Goal: Information Seeking & Learning: Check status

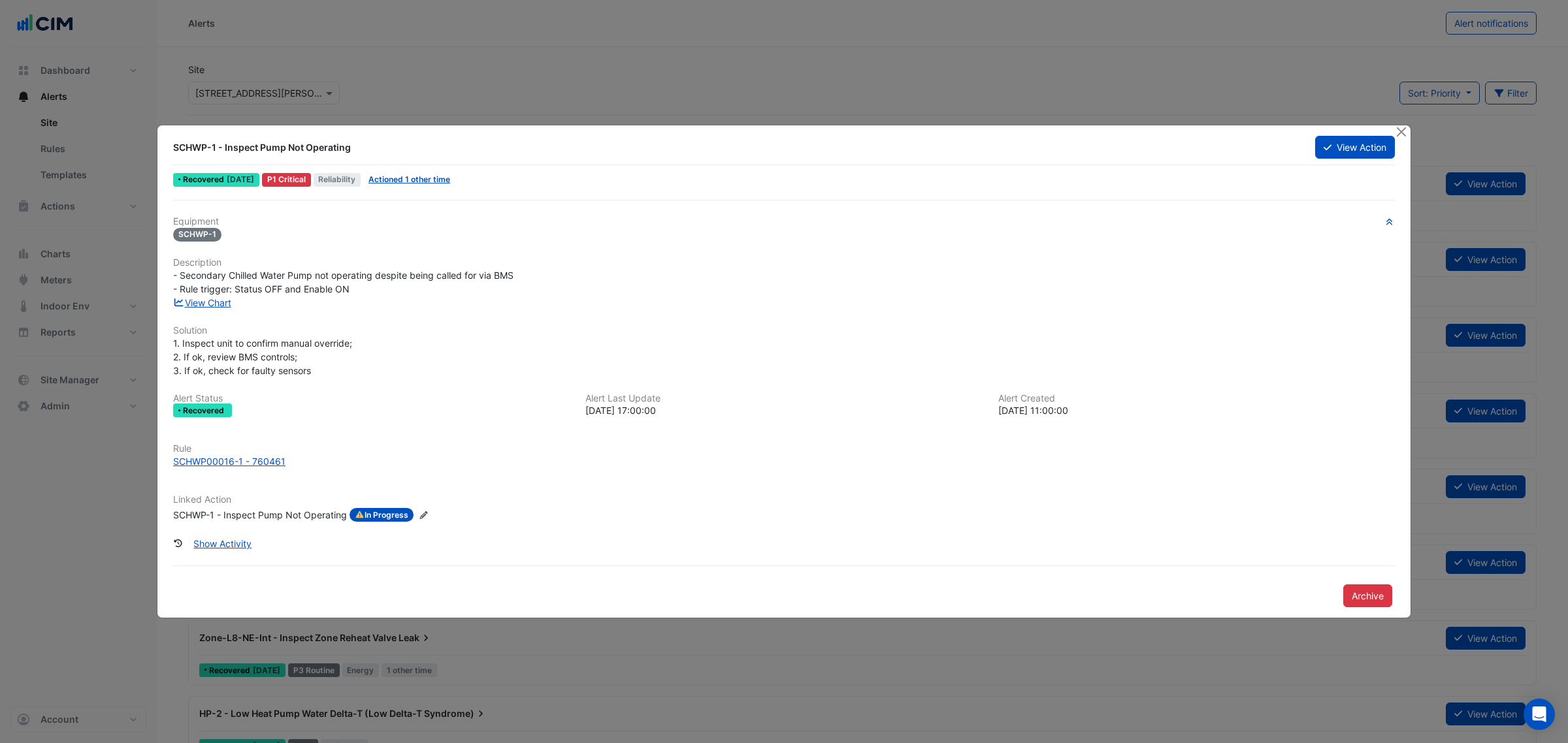
click at [431, 173] on span "Actioned 1 other time" at bounding box center [410, 180] width 92 height 13
click at [438, 183] on link "Actioned 1 other time" at bounding box center [409, 180] width 81 height 10
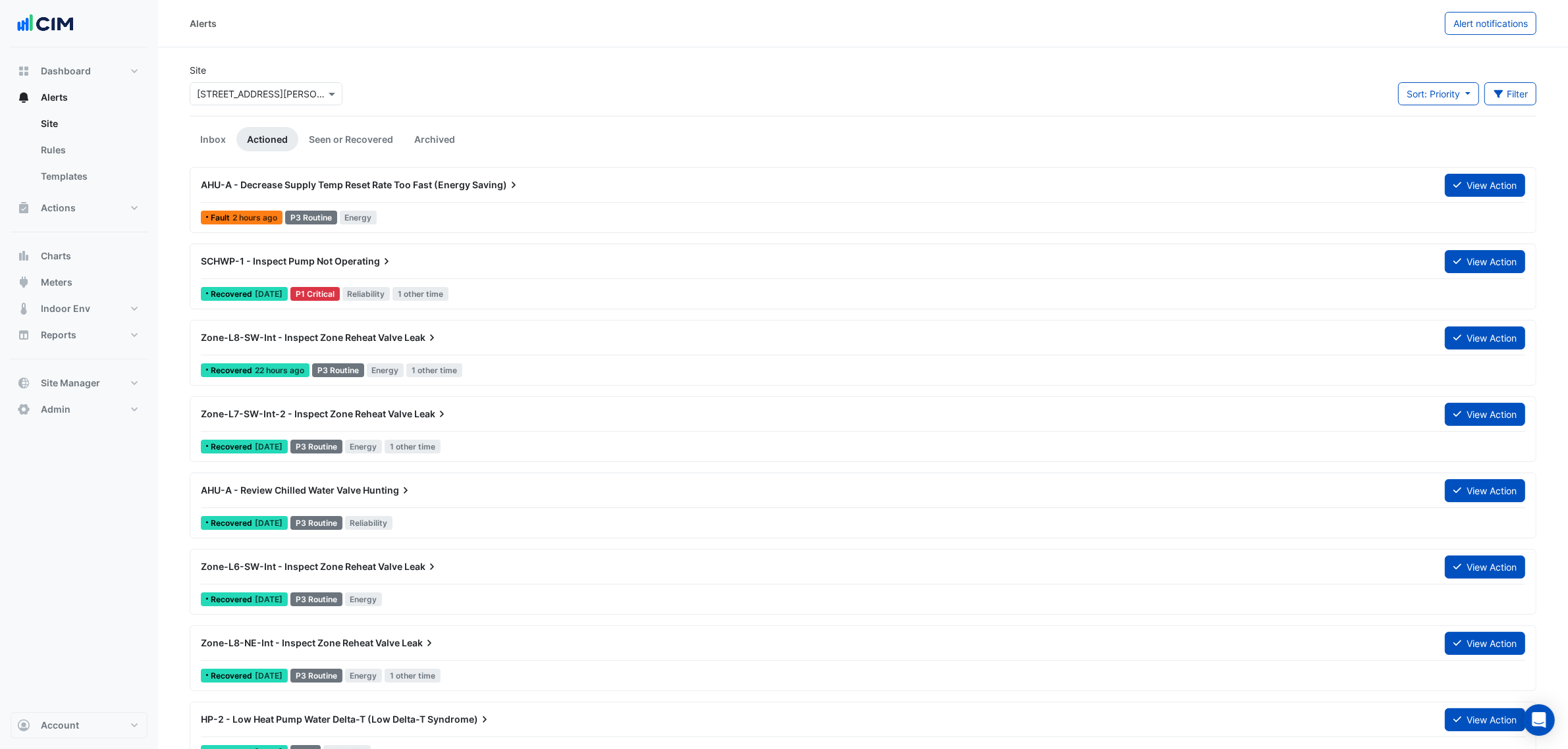
click at [242, 100] on div "× 39 Murray St" at bounding box center [261, 93] width 128 height 14
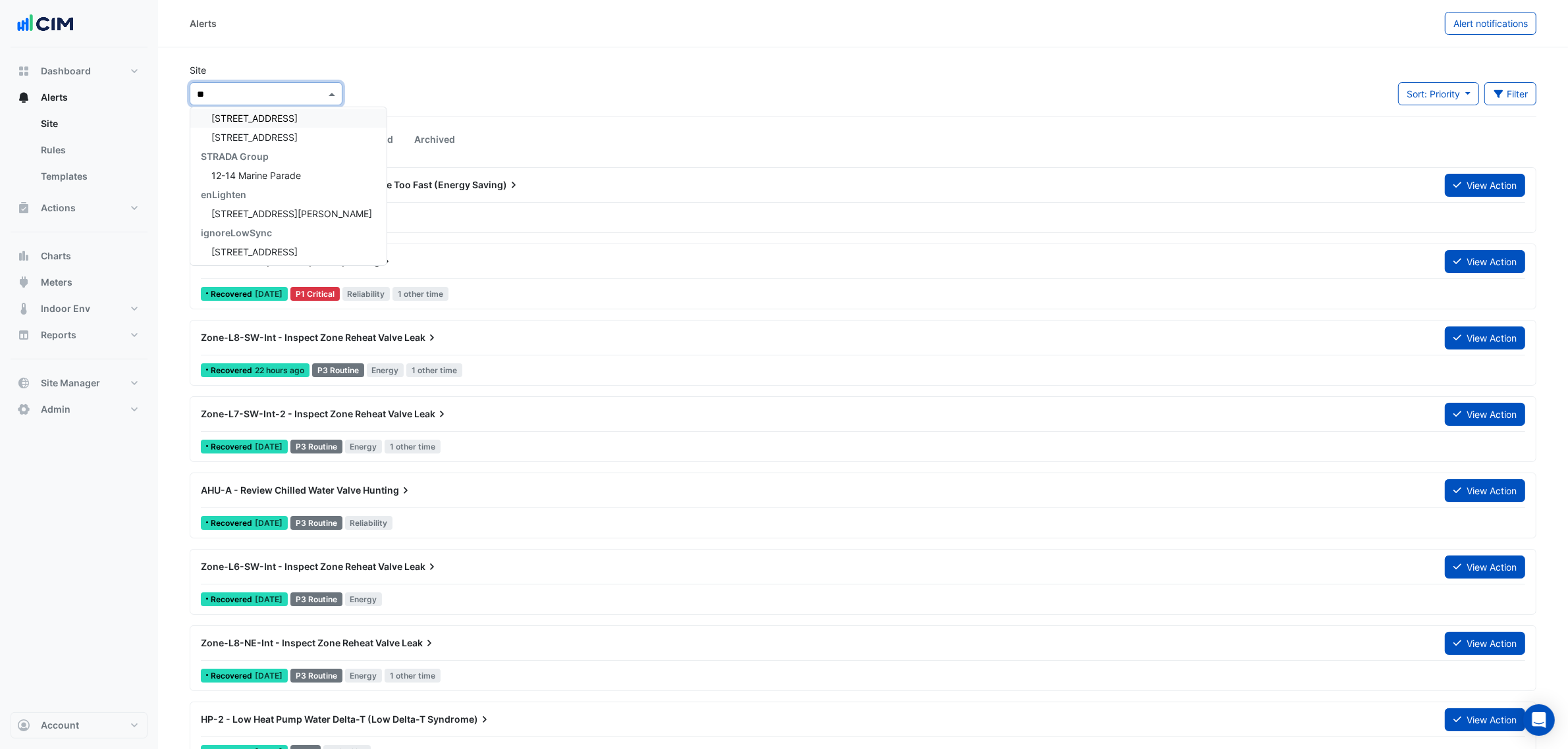
type input "*"
type input "****"
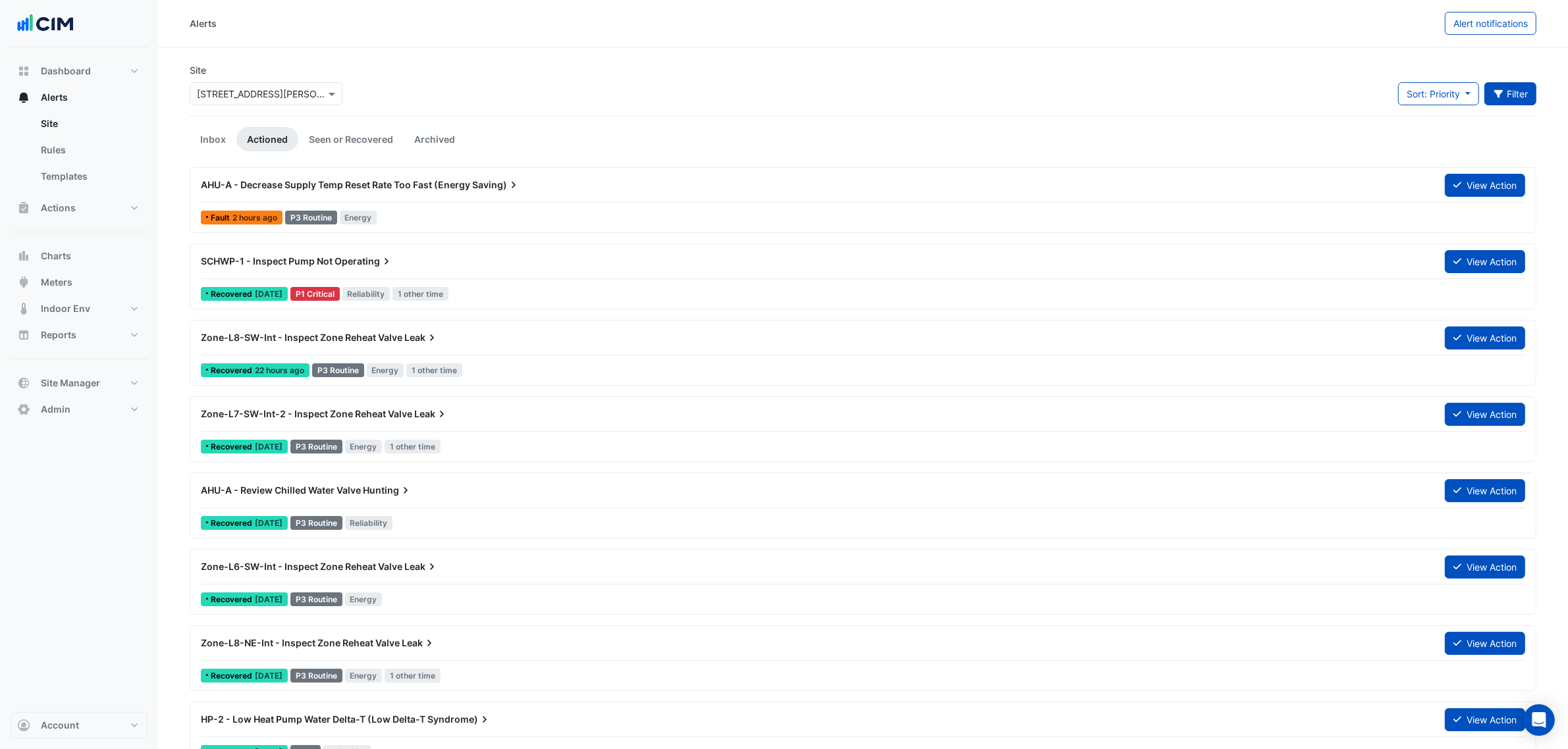
click at [1502, 86] on button "Filter" at bounding box center [1511, 93] width 53 height 23
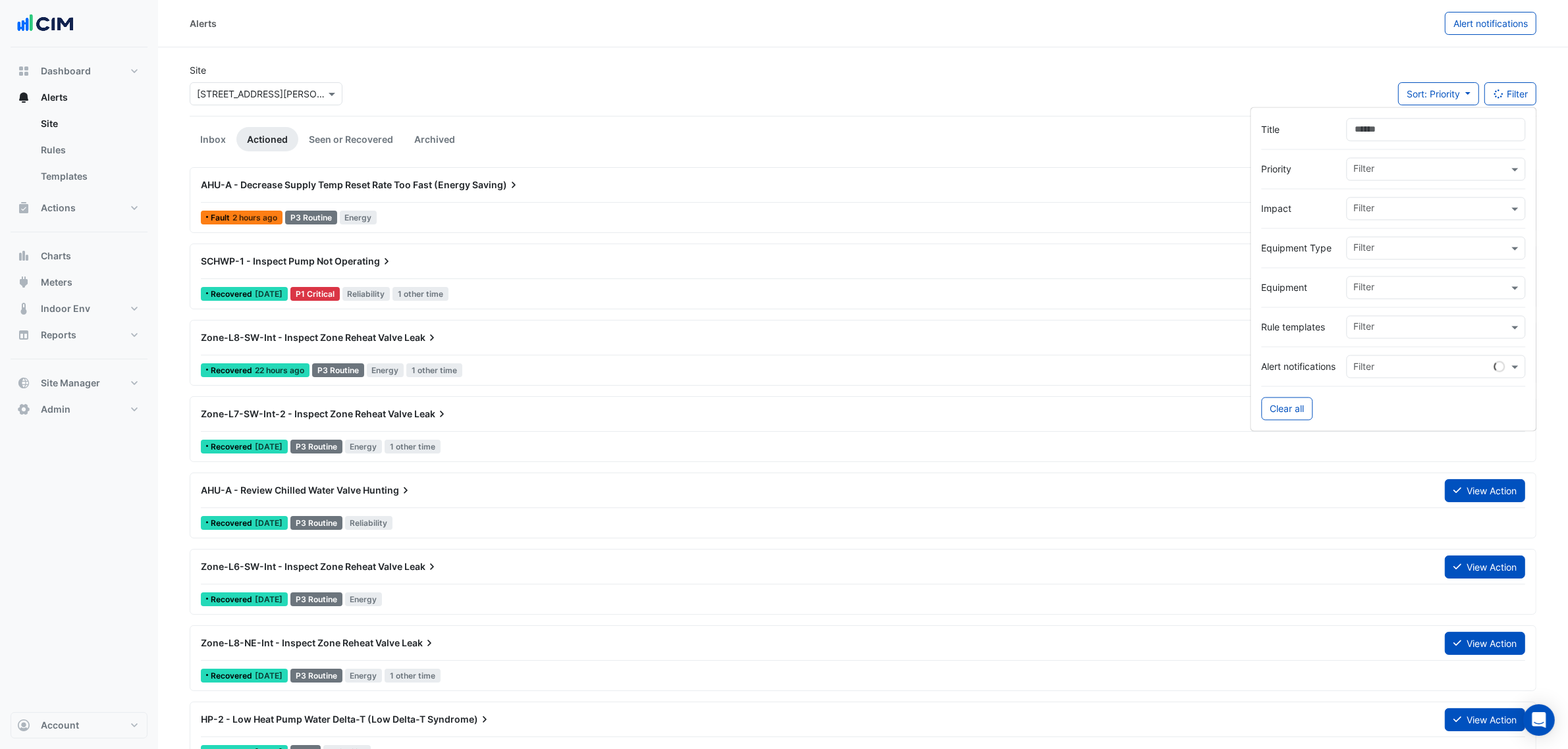
drag, startPoint x: 1433, startPoint y: 161, endPoint x: 1424, endPoint y: 180, distance: 21.0
click at [1433, 161] on div "Filter" at bounding box center [1428, 170] width 161 height 21
click at [1411, 194] on div "P1 Critical" at bounding box center [1384, 197] width 73 height 19
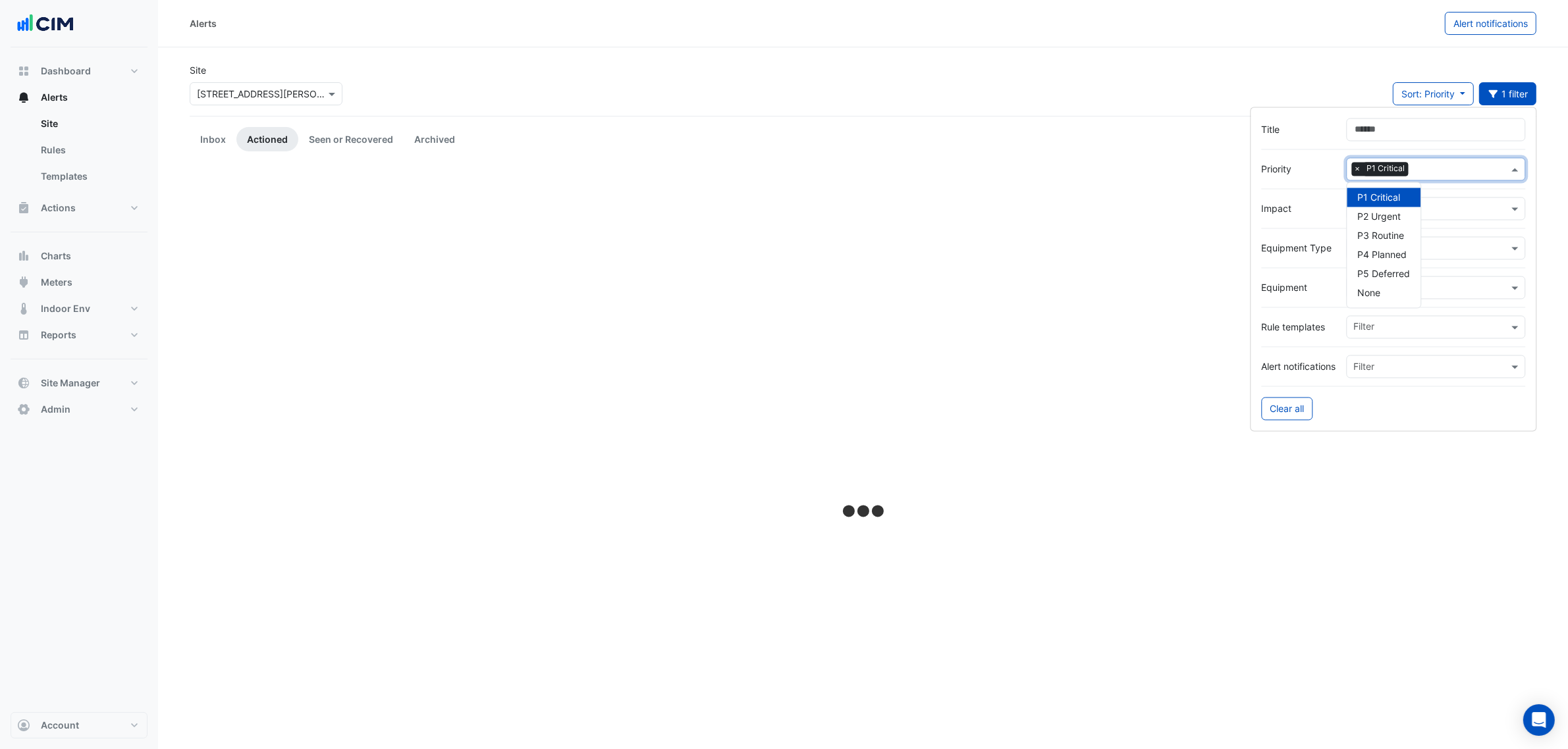
click at [1281, 73] on div "Site Select a Site × 39 Murray St Sort: Priority Priority Updated 1 filter" at bounding box center [863, 90] width 1363 height 53
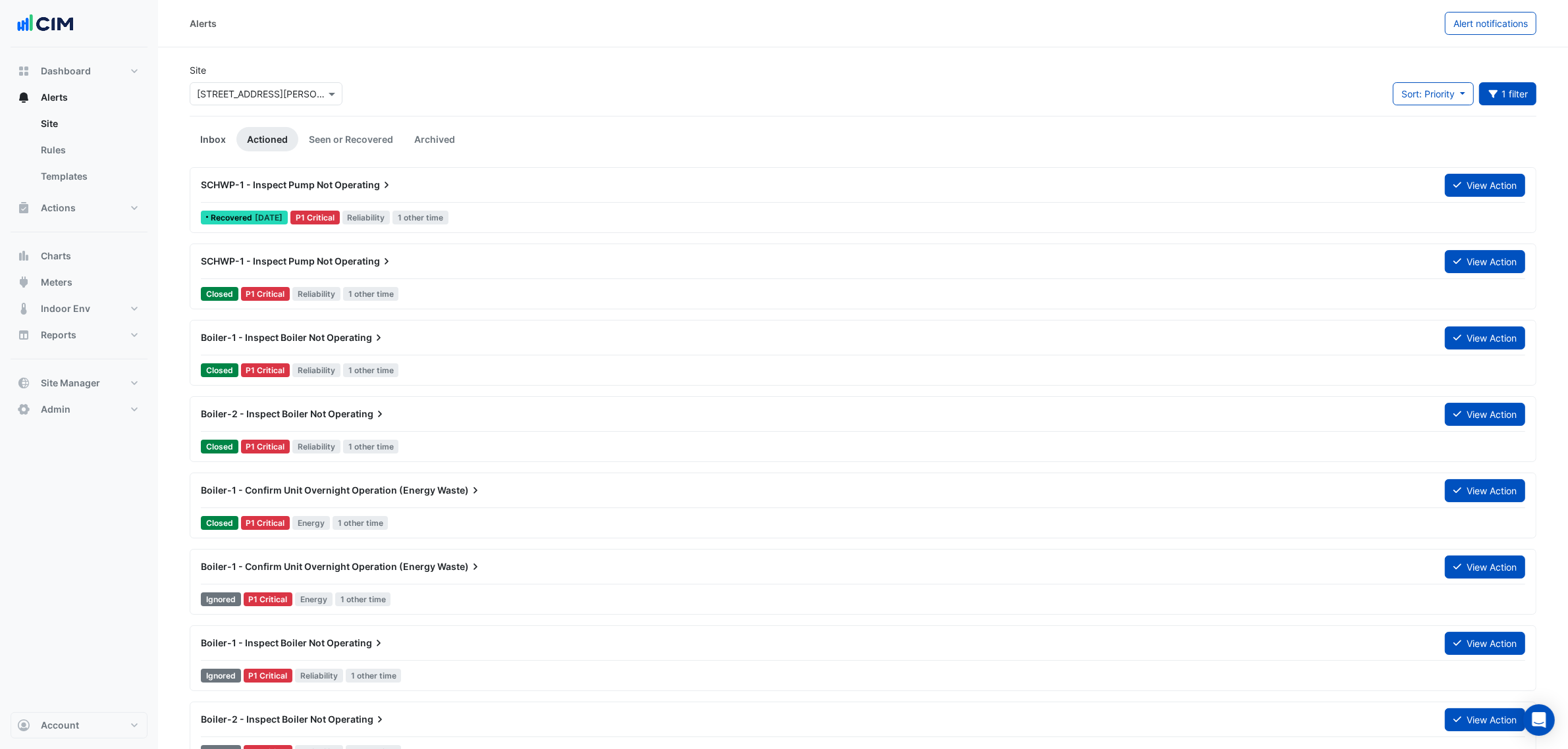
click at [202, 146] on link "Inbox" at bounding box center [213, 139] width 47 height 24
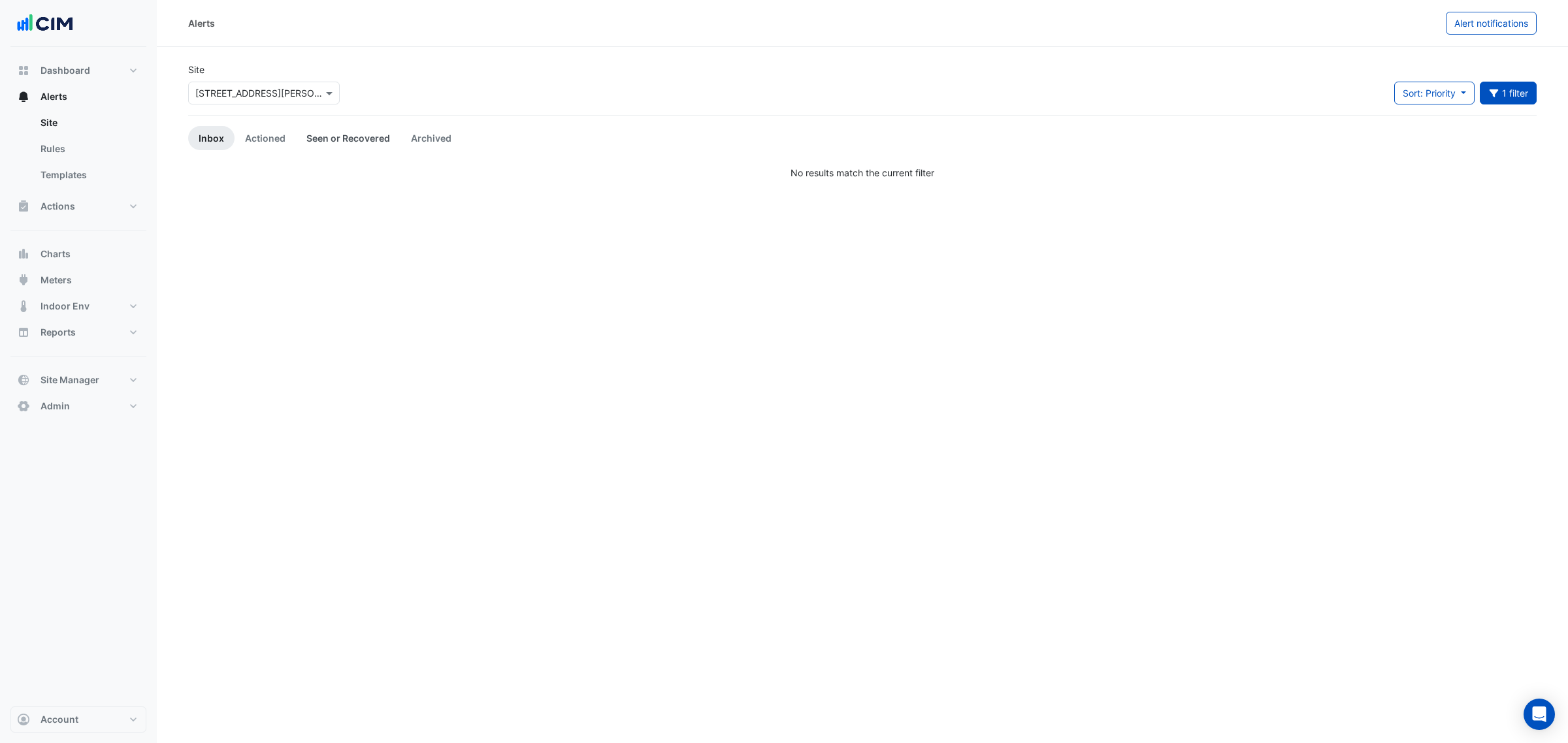
click at [315, 144] on link "Seen or Recovered" at bounding box center [348, 138] width 105 height 24
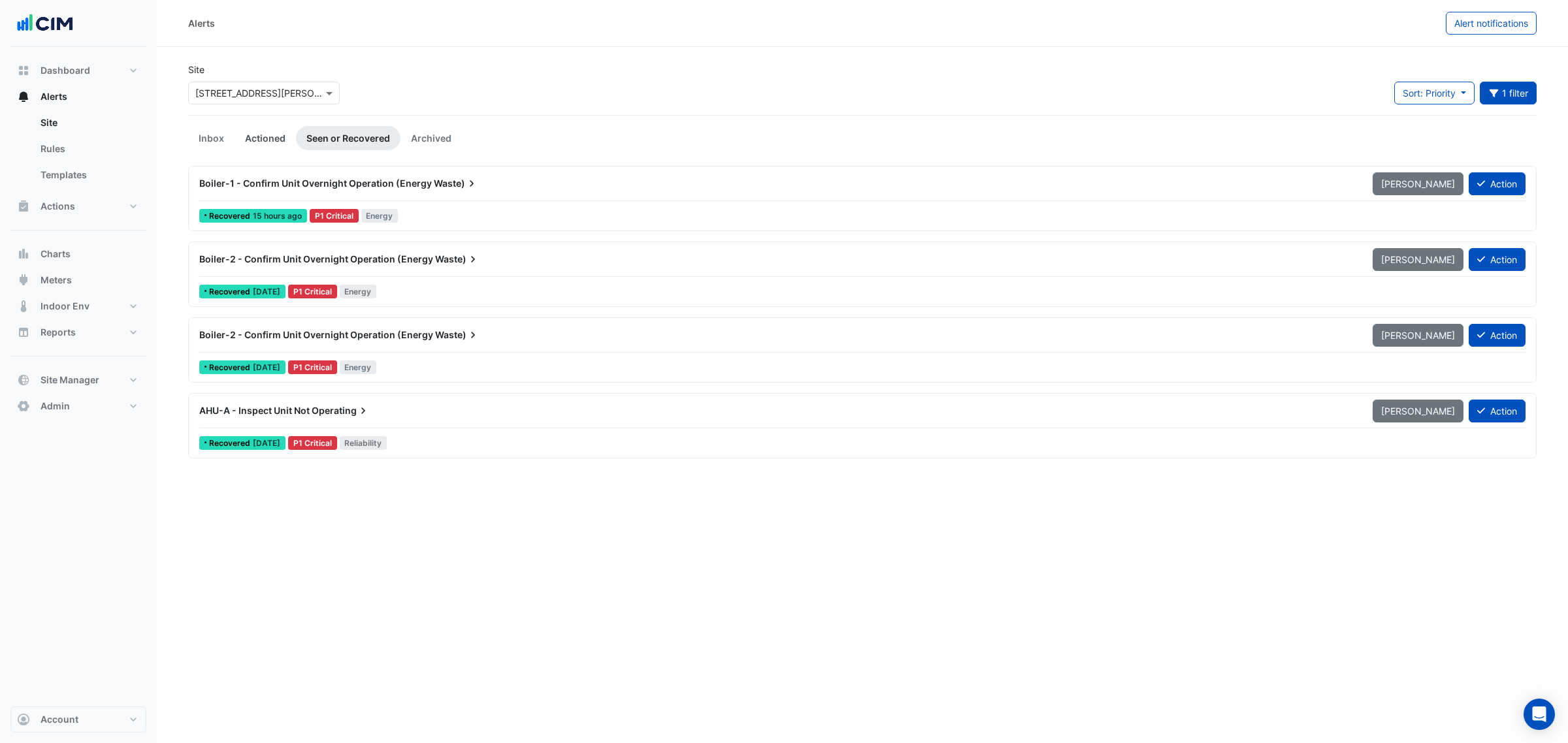
click at [253, 138] on link "Actioned" at bounding box center [265, 138] width 62 height 24
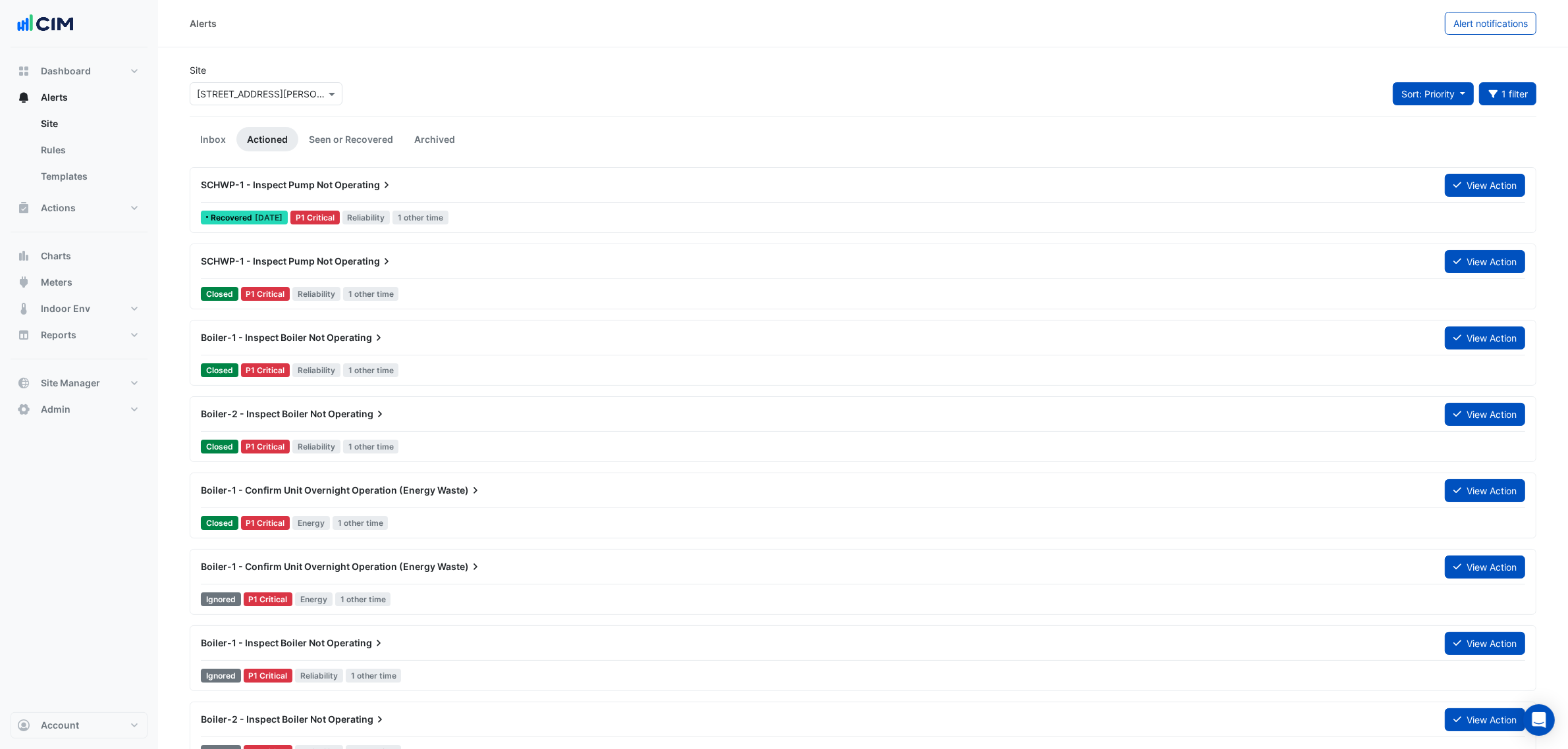
click at [1445, 90] on span "Sort: Priority" at bounding box center [1428, 94] width 53 height 11
drag, startPoint x: 1495, startPoint y: 13, endPoint x: 380, endPoint y: 104, distance: 1118.7
click at [660, 107] on div "Alerts Alert notifications Site Select a Site × 39 Murray St Sort: Priority 1 f…" at bounding box center [863, 386] width 1410 height 773
click at [1522, 91] on button "1 filter" at bounding box center [1507, 93] width 58 height 23
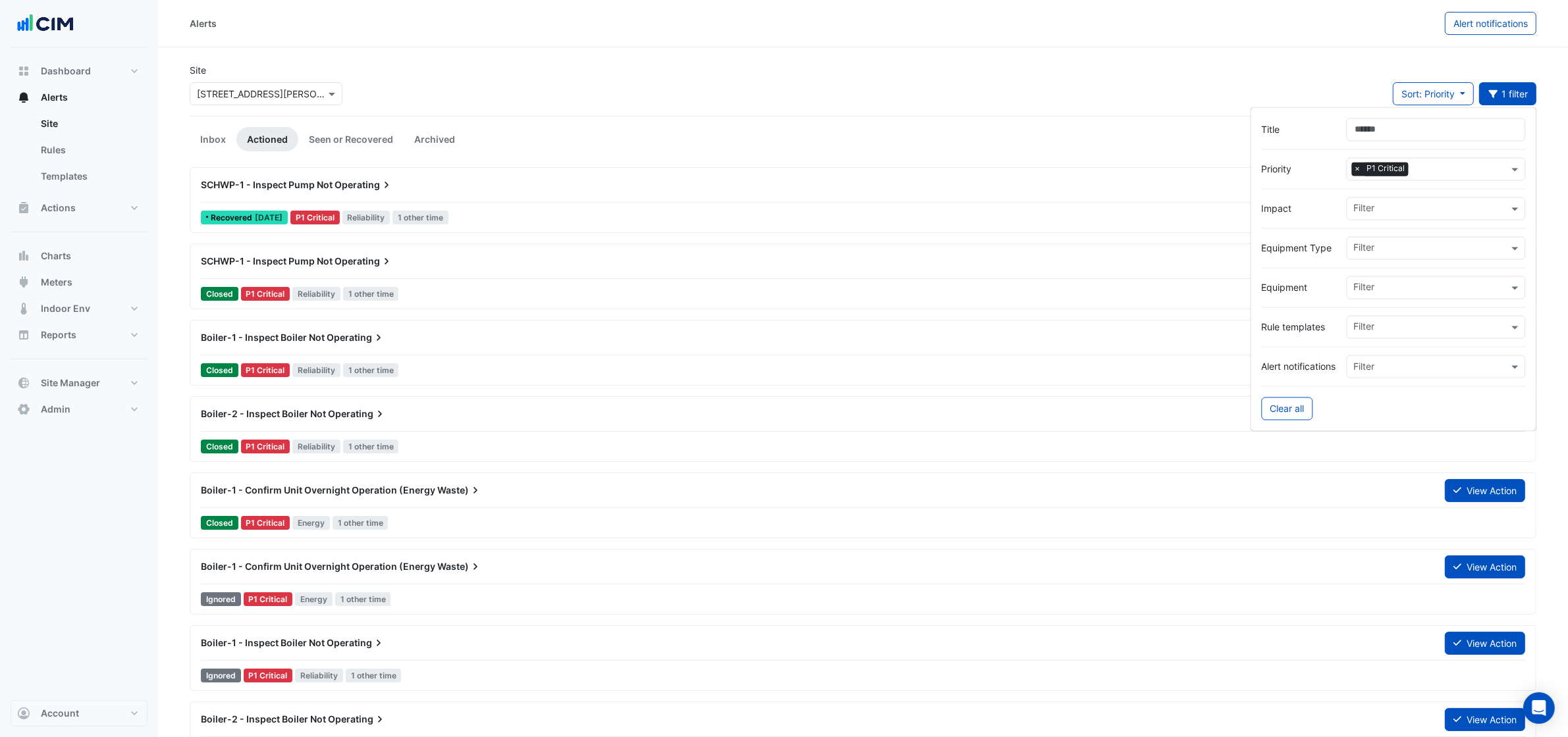
click at [1384, 316] on div "Filter" at bounding box center [1436, 327] width 179 height 23
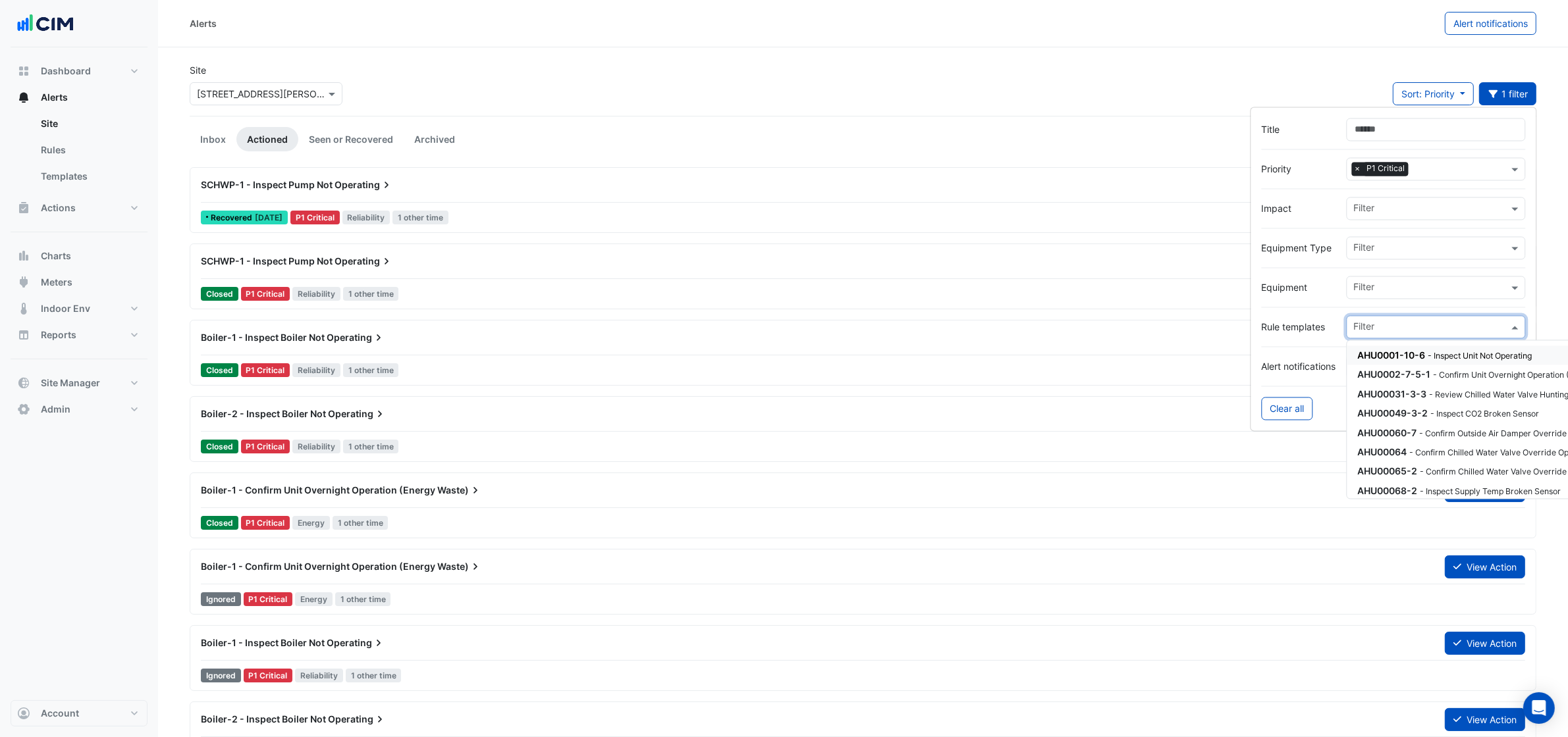
click at [1385, 267] on div at bounding box center [1394, 268] width 264 height 16
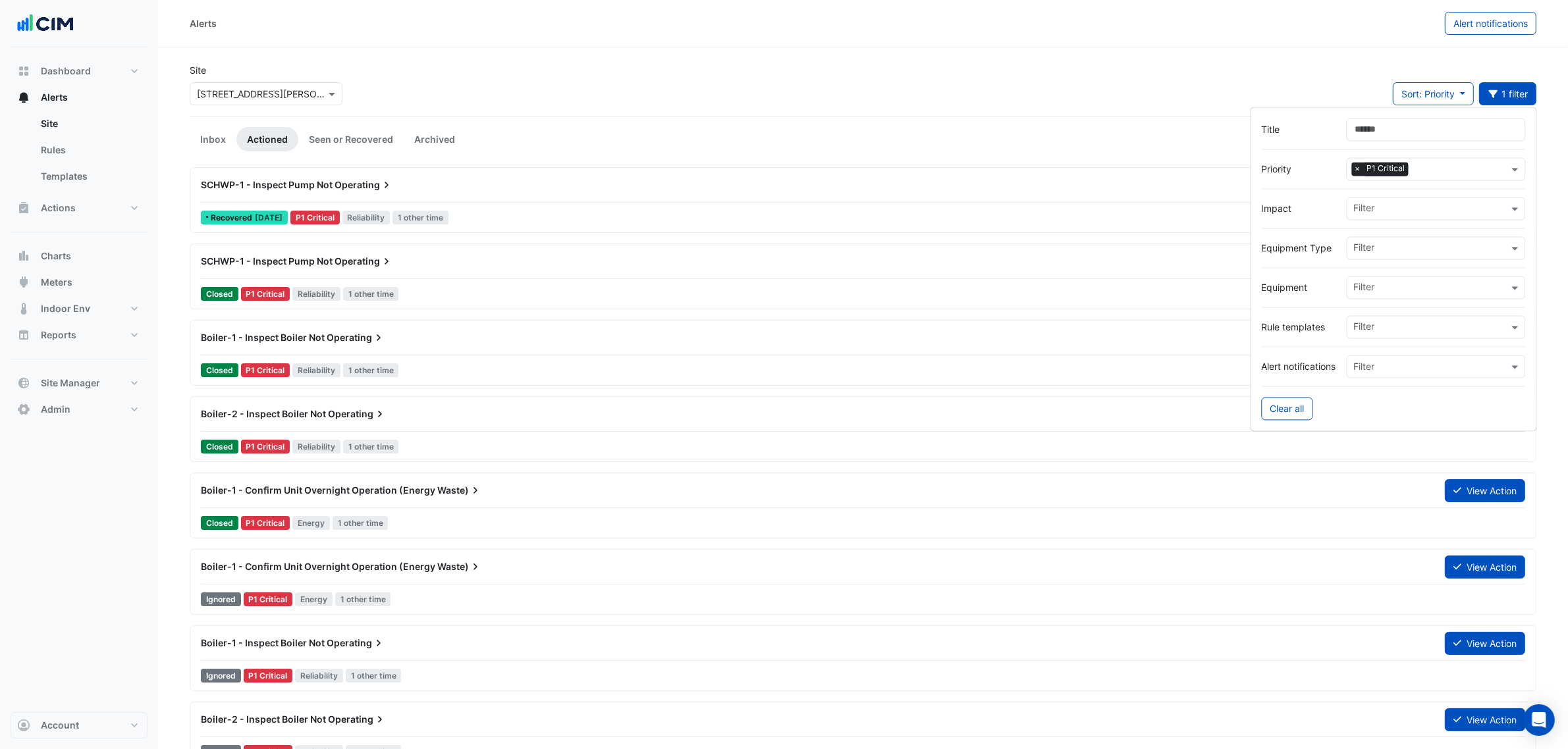
click at [1380, 236] on div at bounding box center [1394, 228] width 264 height 16
click at [1375, 212] on input "text" at bounding box center [1431, 210] width 155 height 14
click at [1328, 122] on div "Title" at bounding box center [1394, 130] width 264 height 23
click at [265, 98] on input "text" at bounding box center [252, 94] width 112 height 14
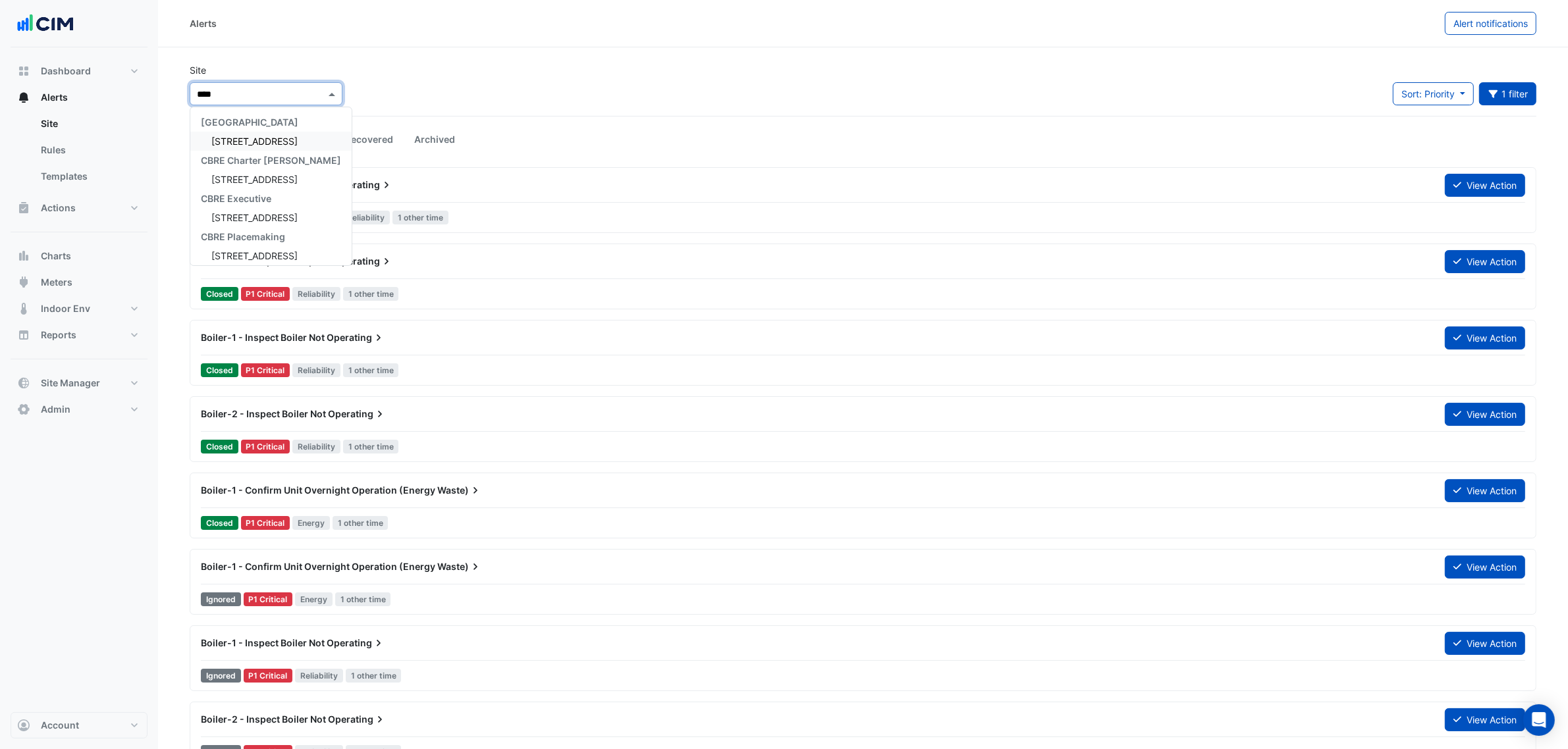
type input "*****"
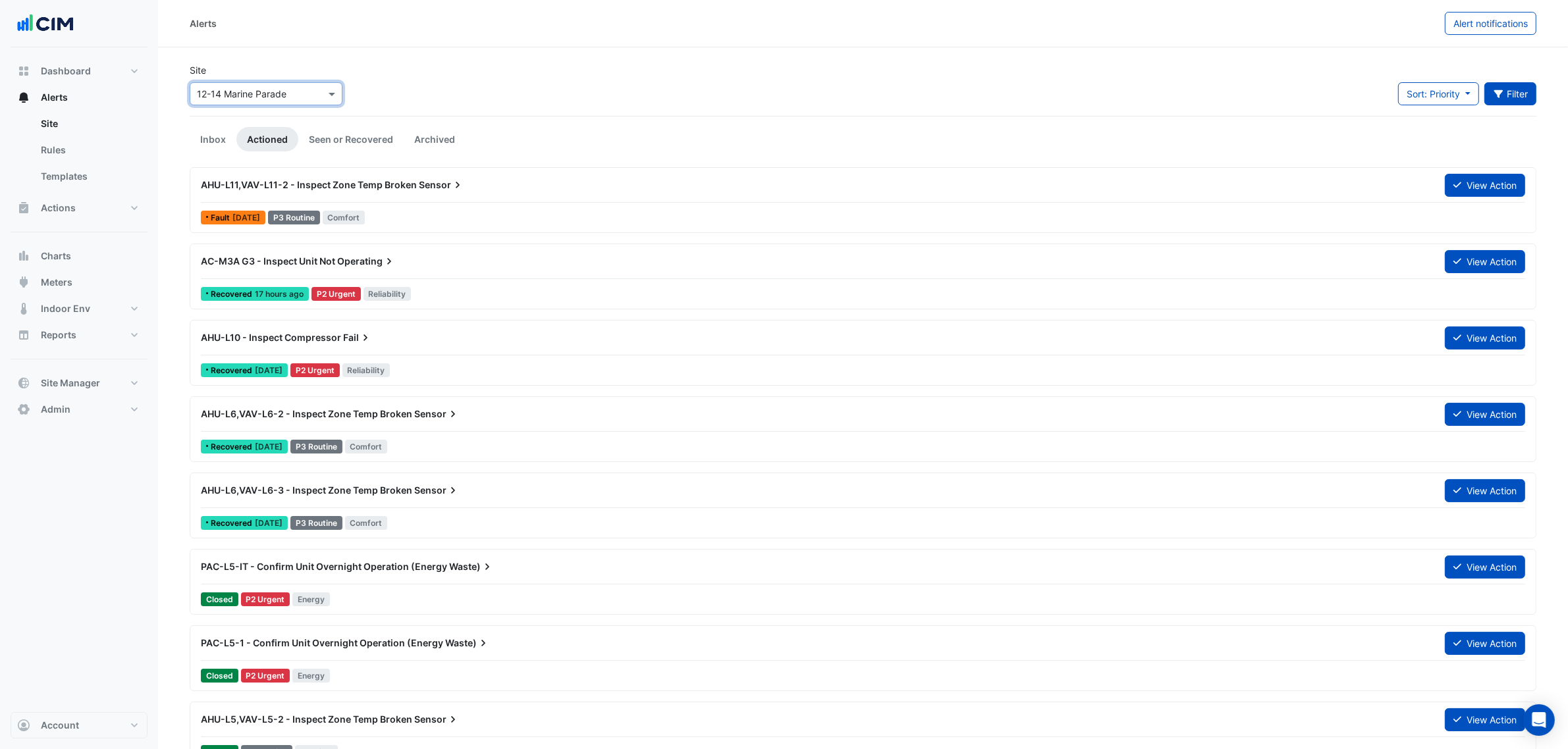
click at [1505, 104] on button "Filter" at bounding box center [1511, 93] width 53 height 23
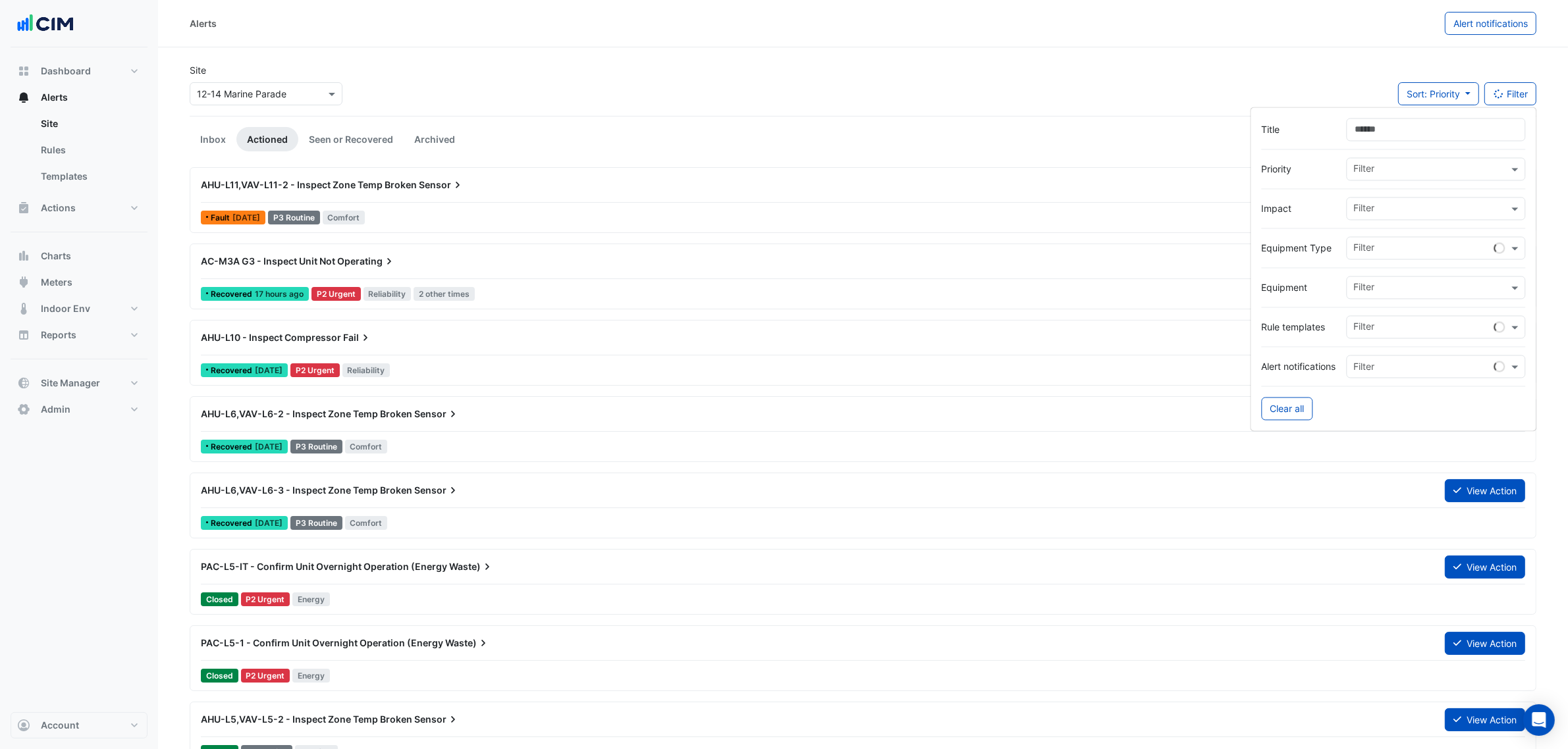
click at [1423, 172] on input "text" at bounding box center [1431, 170] width 155 height 14
click at [1403, 196] on div "P1 Critical" at bounding box center [1384, 197] width 73 height 19
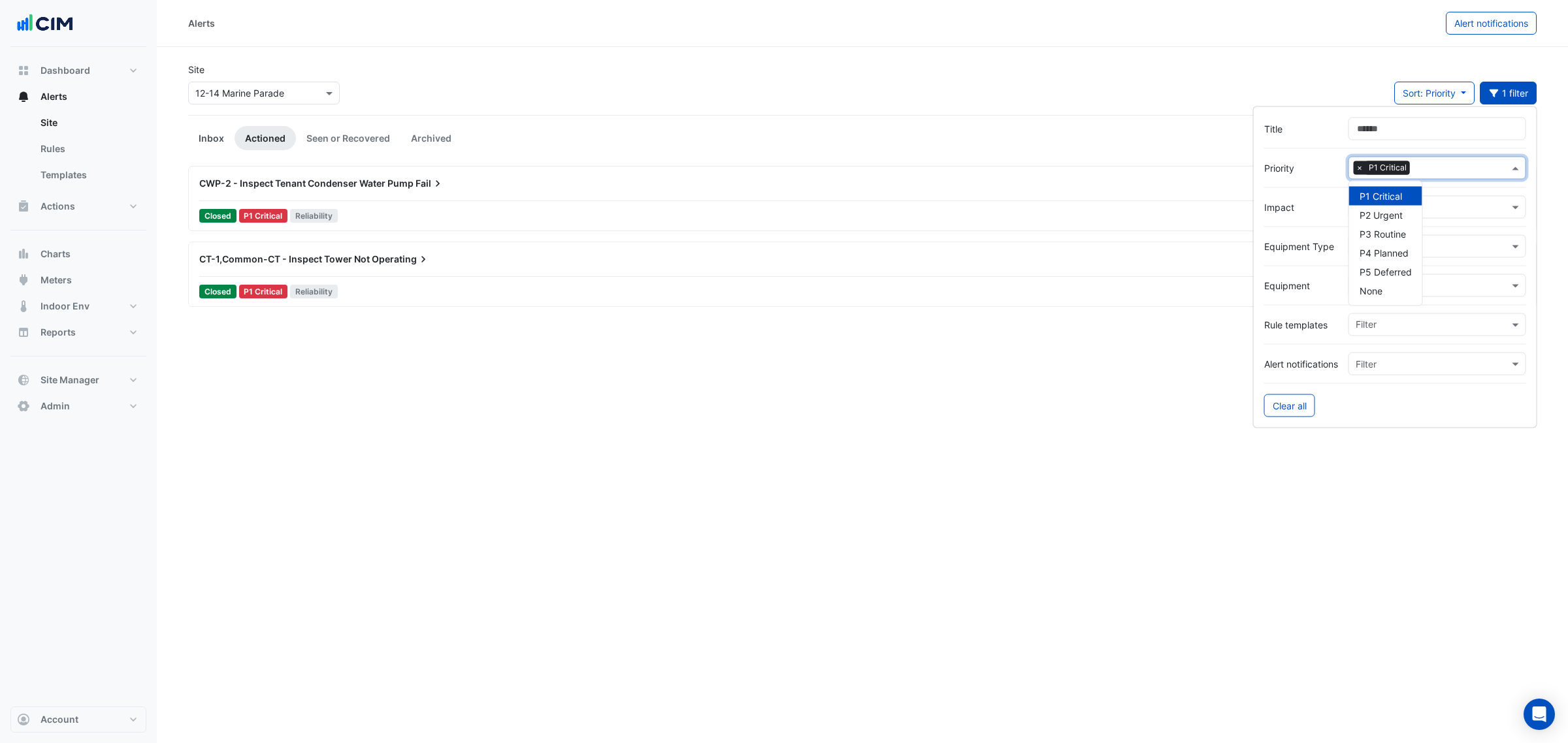
click at [230, 135] on link "Inbox" at bounding box center [211, 138] width 47 height 24
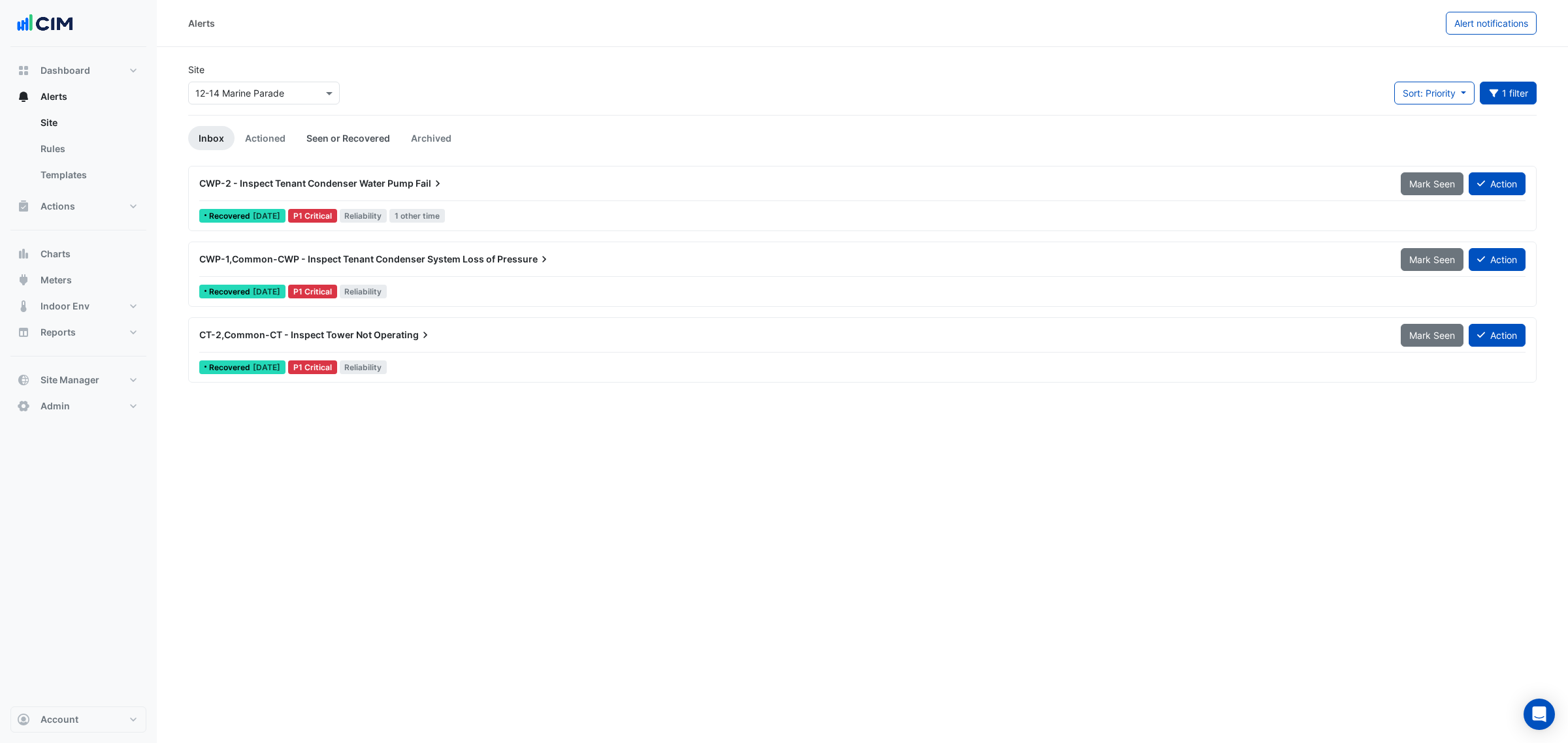
click at [337, 146] on link "Seen or Recovered" at bounding box center [348, 138] width 105 height 24
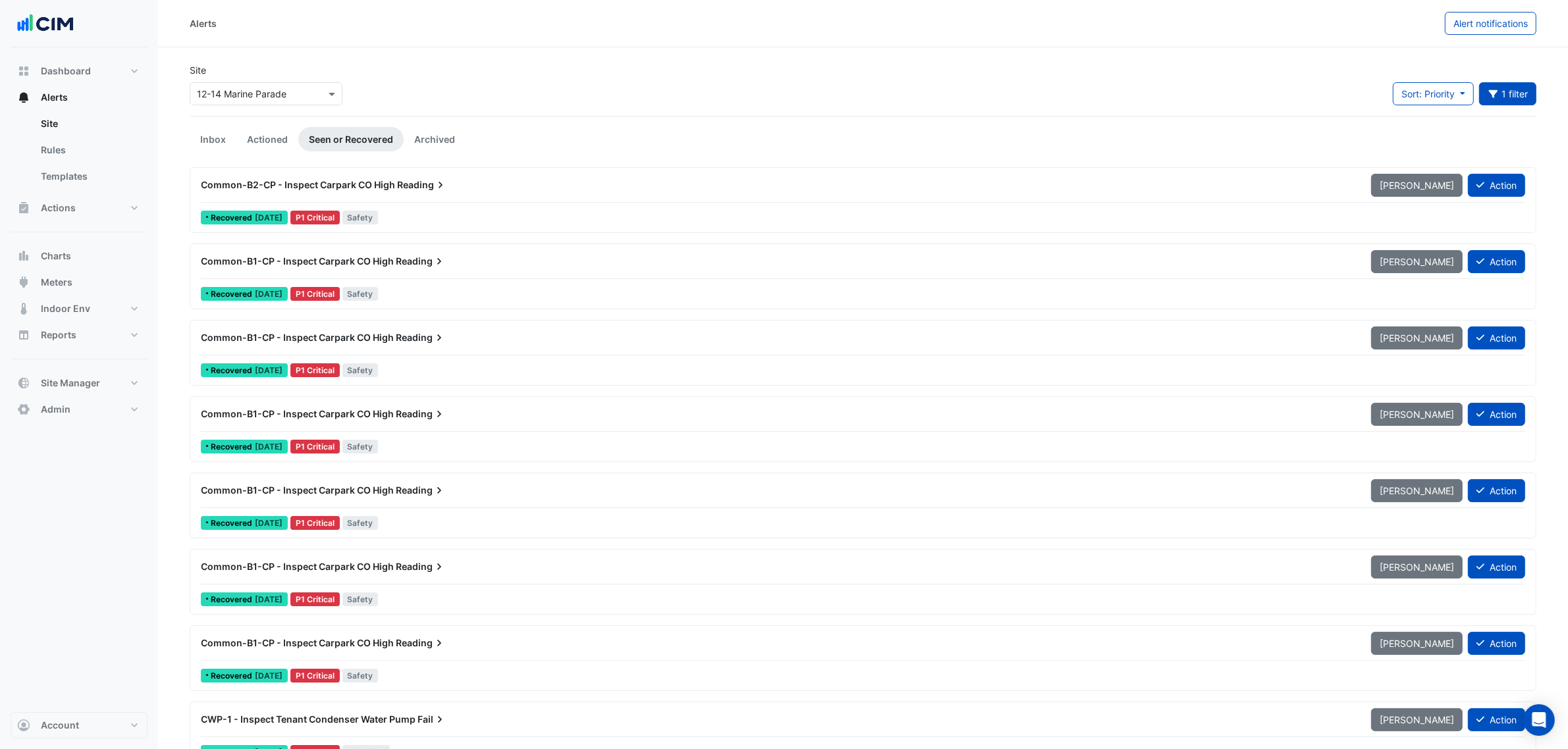
click at [382, 192] on div "Common-B2-CP - Inspect Carpark CO High Reading" at bounding box center [778, 185] width 1170 height 24
click at [275, 82] on div "Select a Site × 12-14 Marine Parade" at bounding box center [266, 93] width 153 height 23
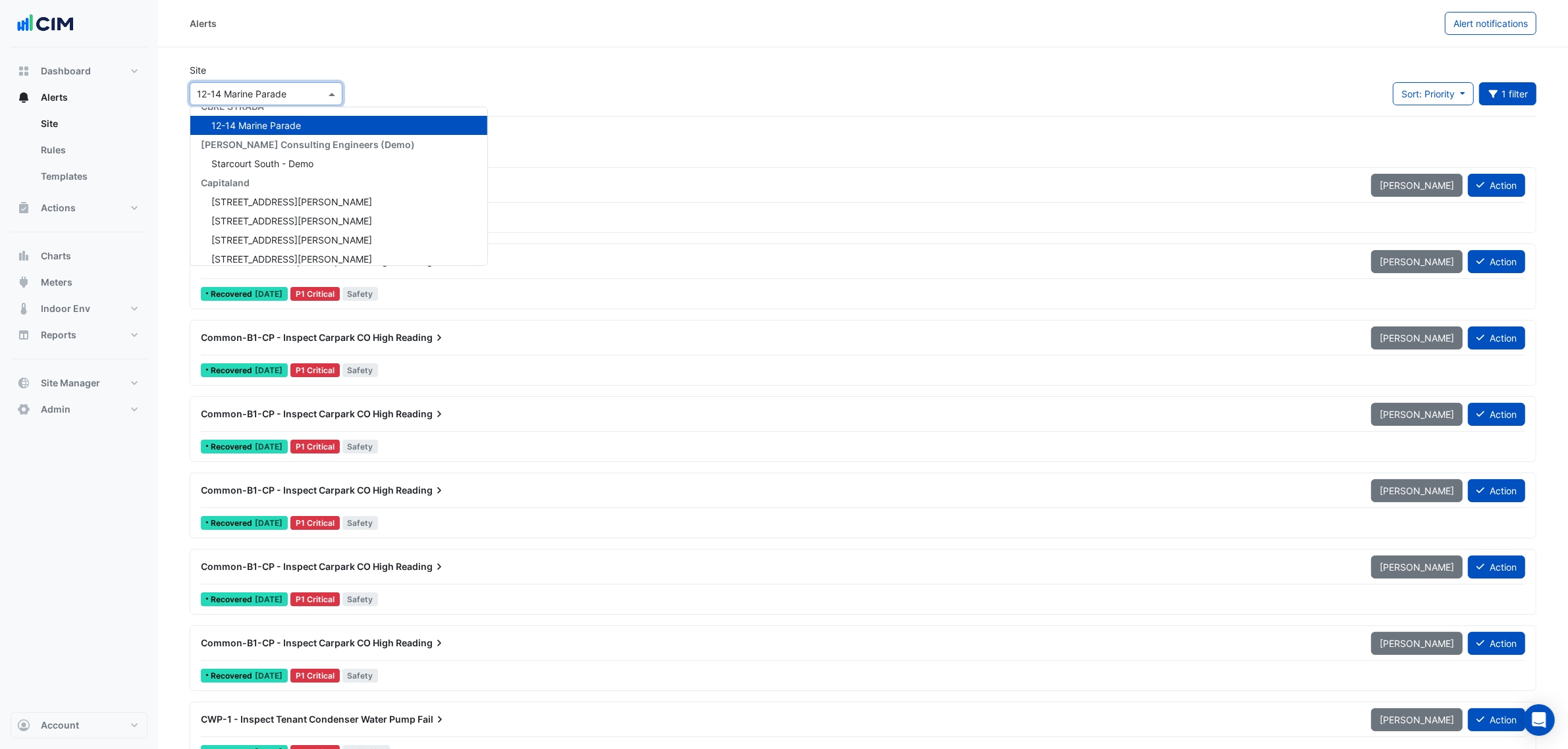
drag, startPoint x: 277, startPoint y: 93, endPoint x: 277, endPoint y: 100, distance: 7.0
click at [277, 93] on input "text" at bounding box center [252, 94] width 112 height 14
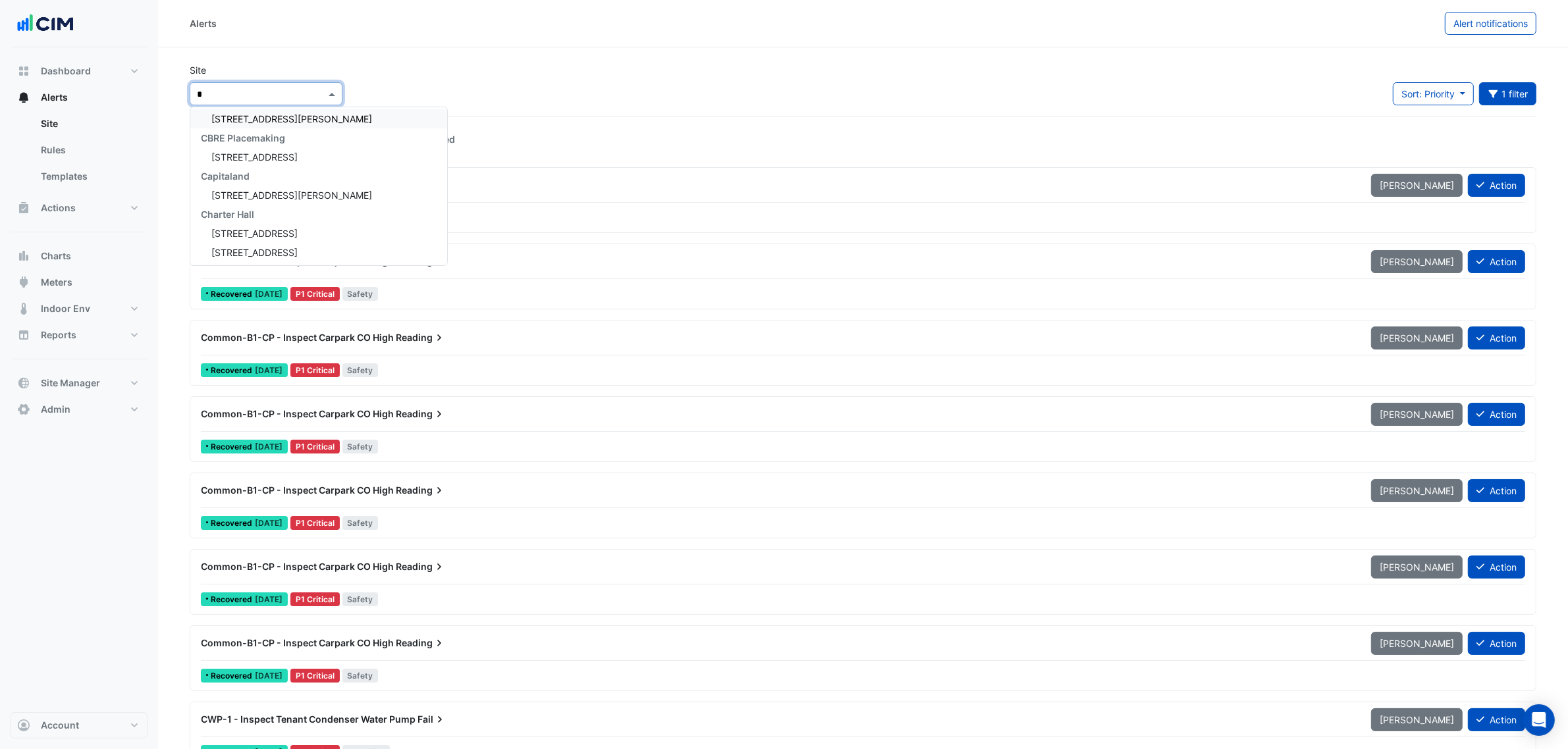
type input "*"
click at [491, 0] on div "Alerts Alert notifications" at bounding box center [863, 24] width 1410 height 48
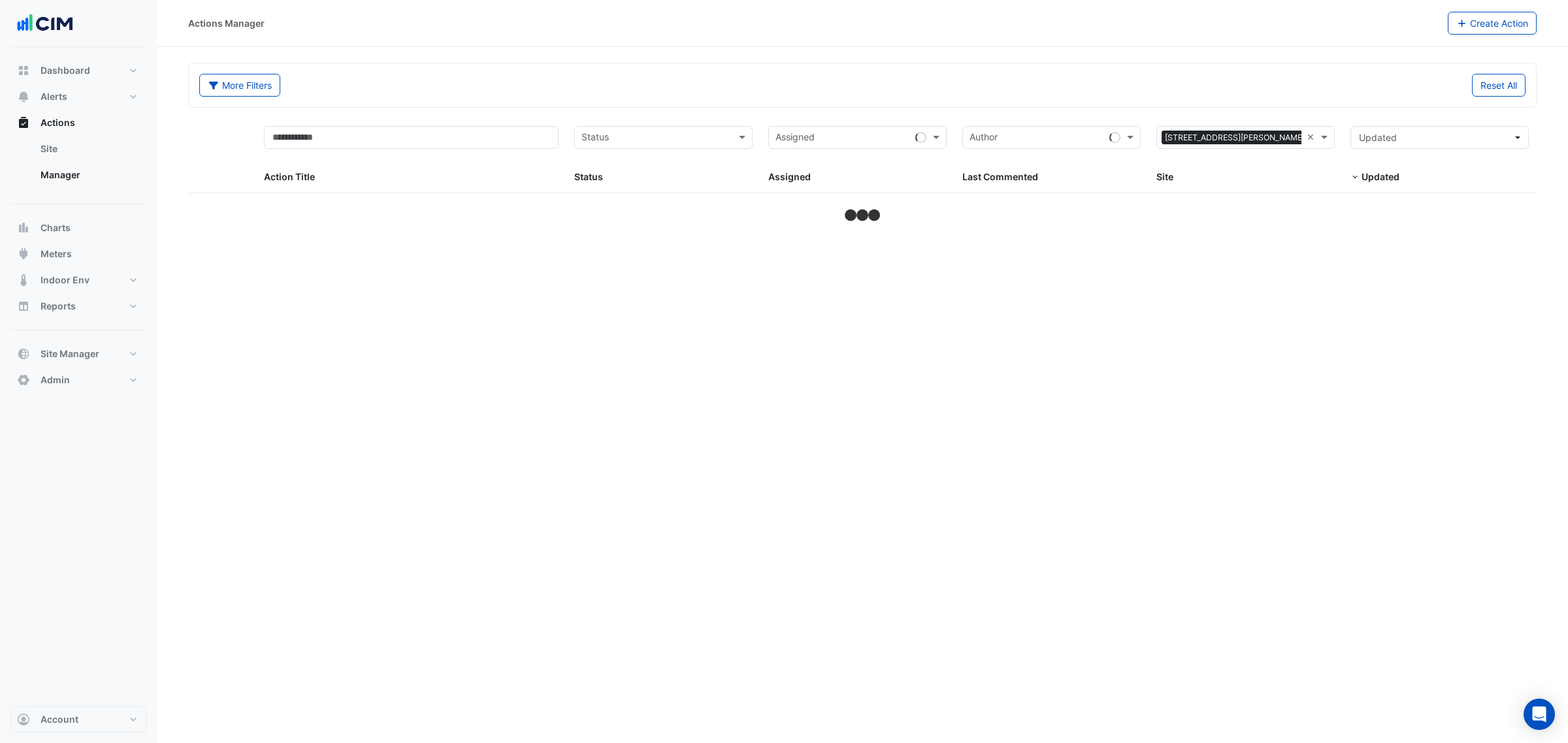
select select "**"
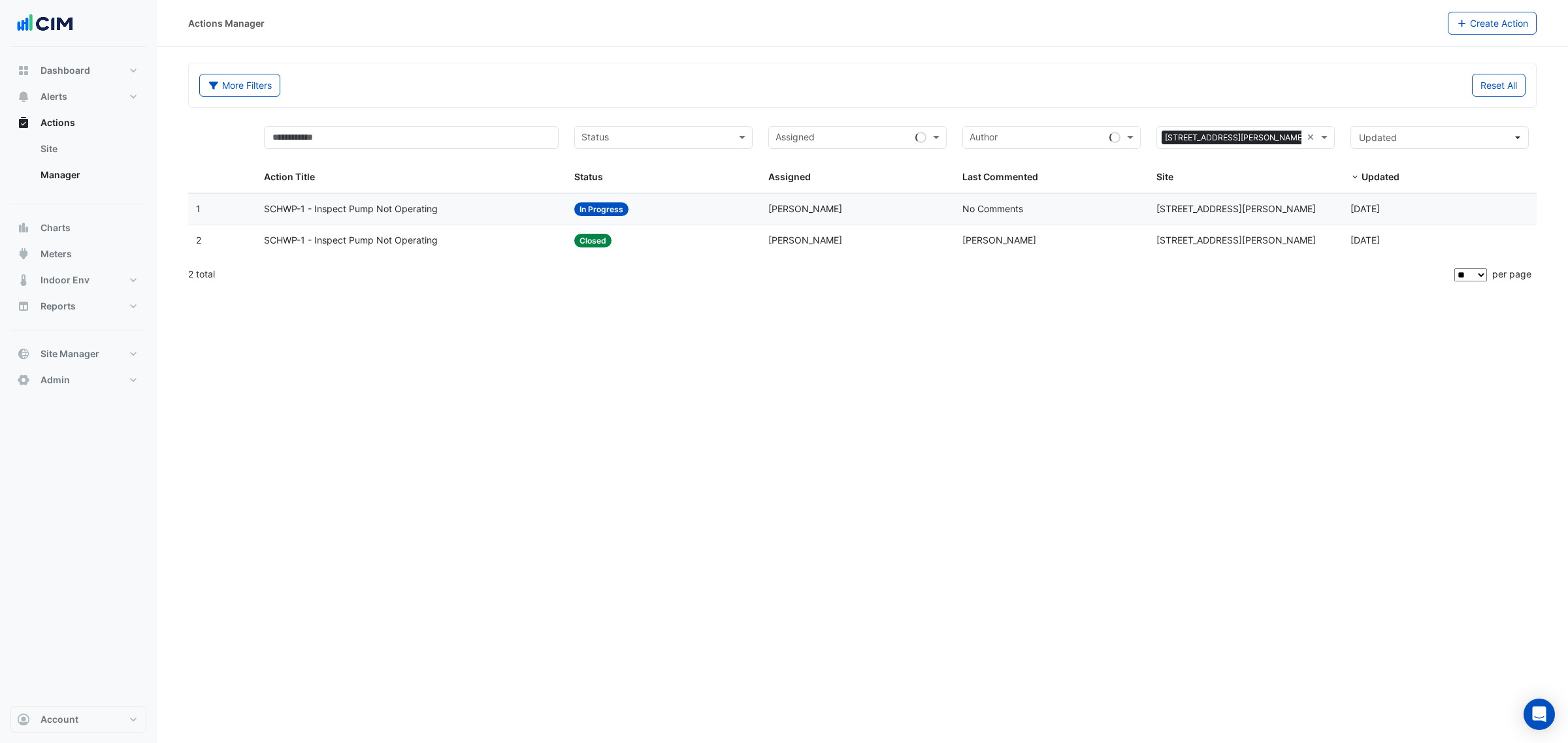
click at [470, 197] on datatable-body-cell "Action Title: SCHWP-1 - Inspect Pump Not Operating" at bounding box center [411, 209] width 310 height 30
click at [274, 246] on span "SCHWP-1 - Inspect Pump Not Operating" at bounding box center [351, 240] width 174 height 15
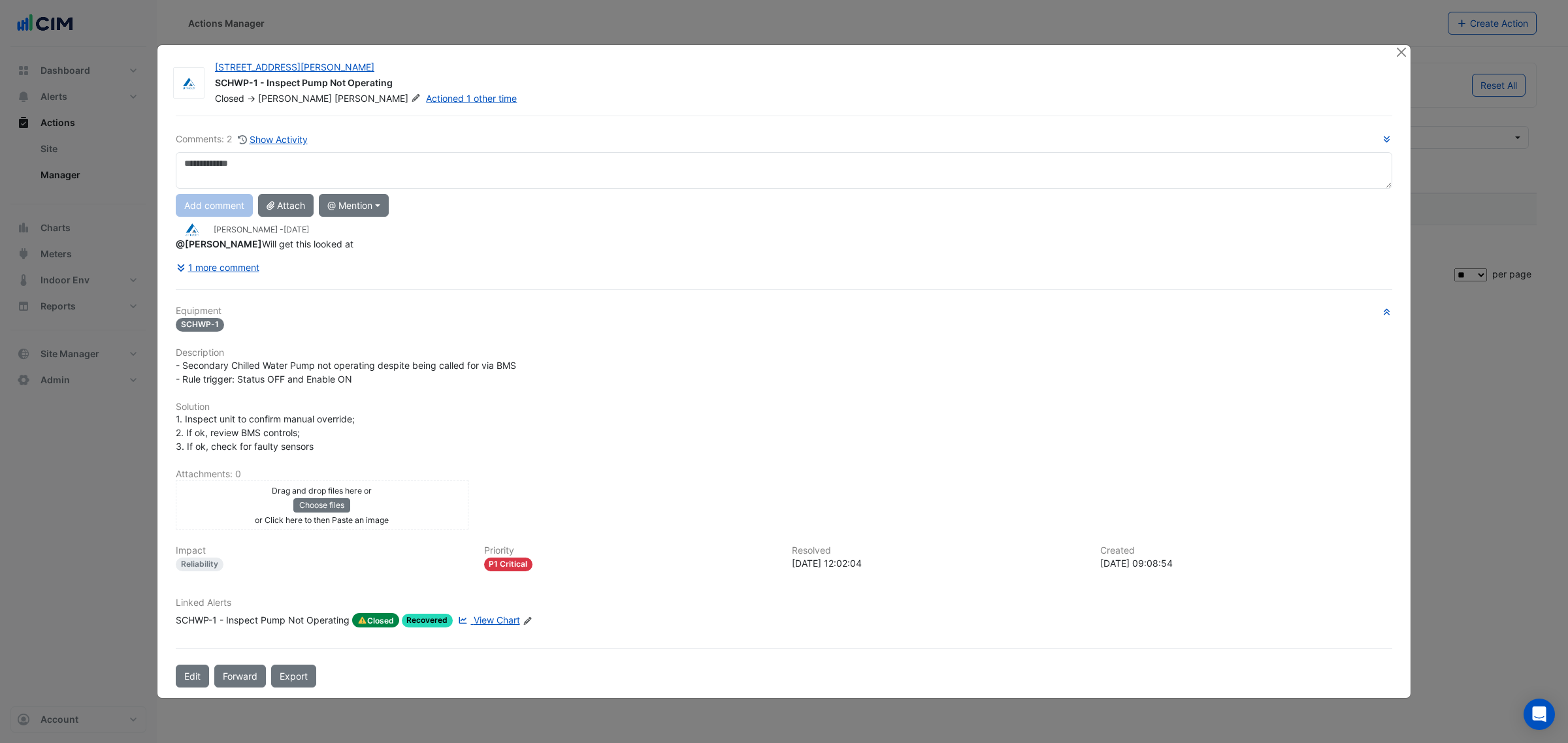
click at [173, 262] on div "Comments: 2 Show Activity Add comment Attach @ Mention Airmaster Australia Jarr…" at bounding box center [784, 401] width 1232 height 572
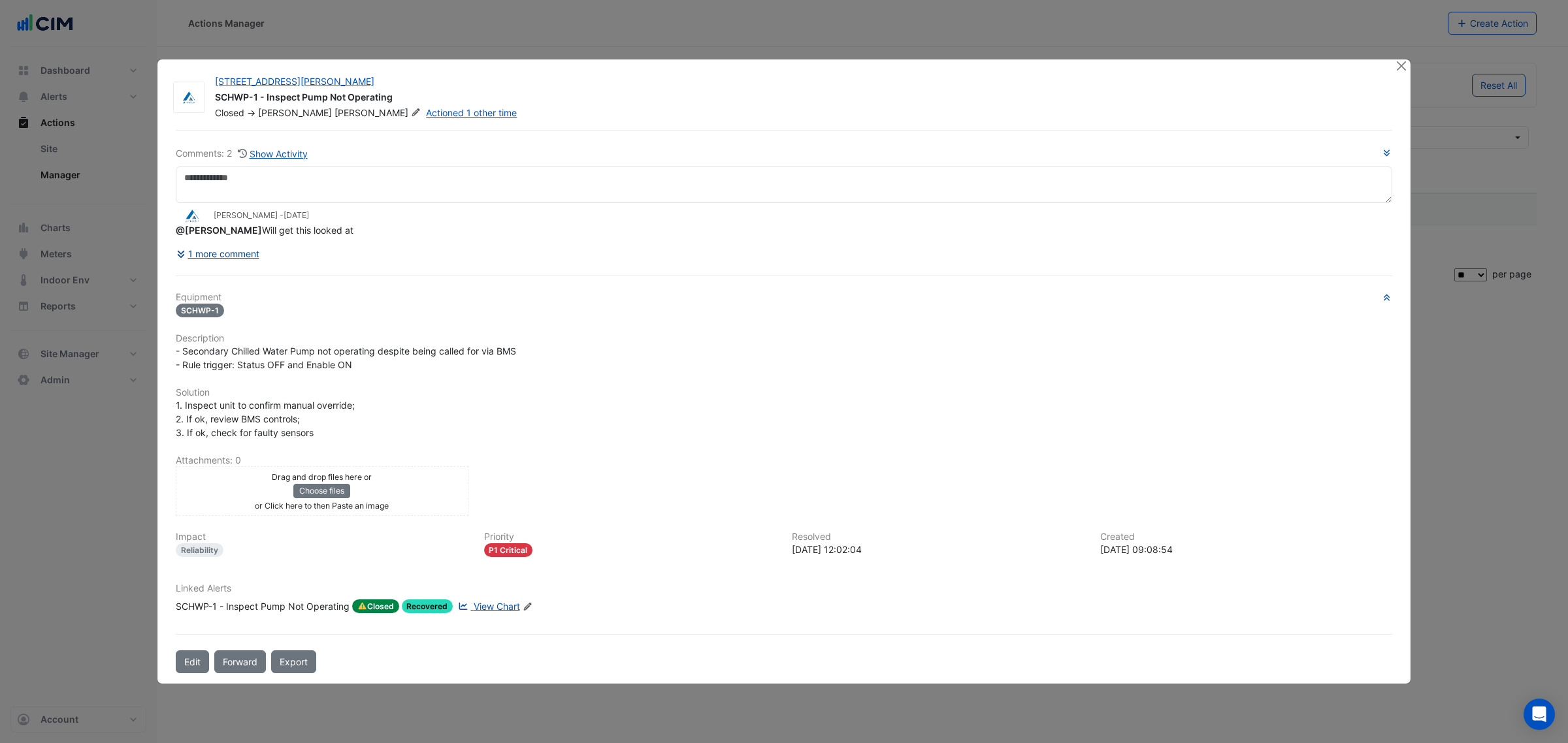
click at [193, 255] on button "1 more comment" at bounding box center [217, 254] width 84 height 23
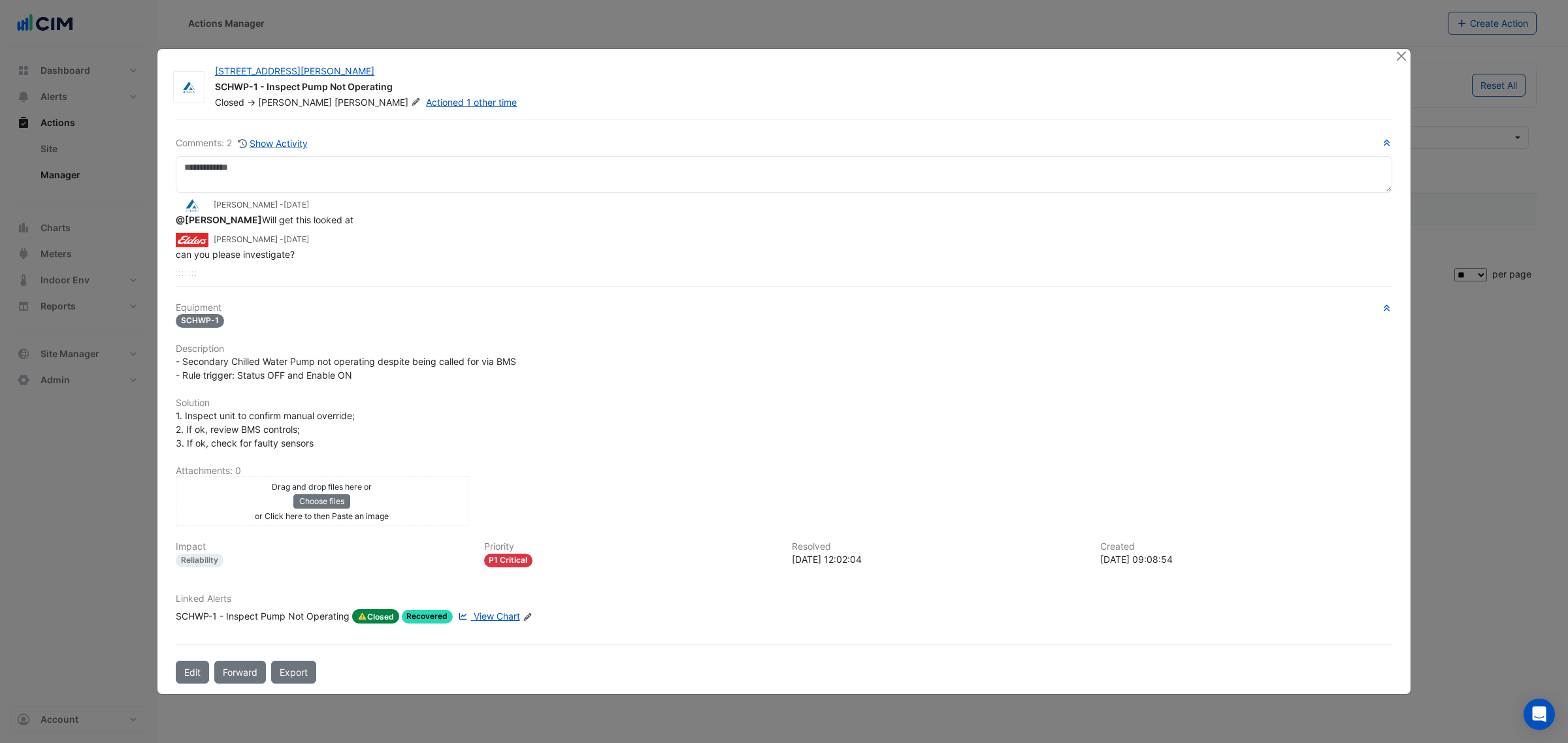
click at [490, 615] on span "View Chart" at bounding box center [497, 616] width 47 height 11
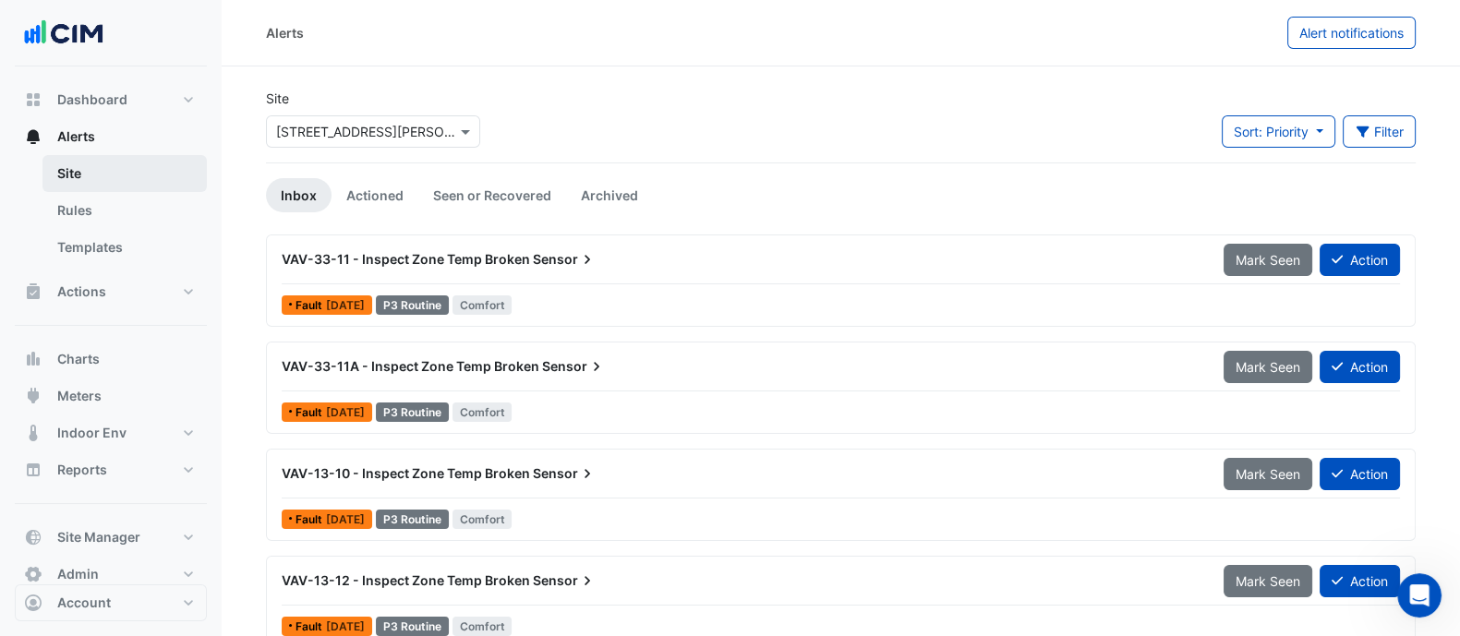
click at [164, 168] on link "Site" at bounding box center [124, 173] width 164 height 37
